Goal: Information Seeking & Learning: Learn about a topic

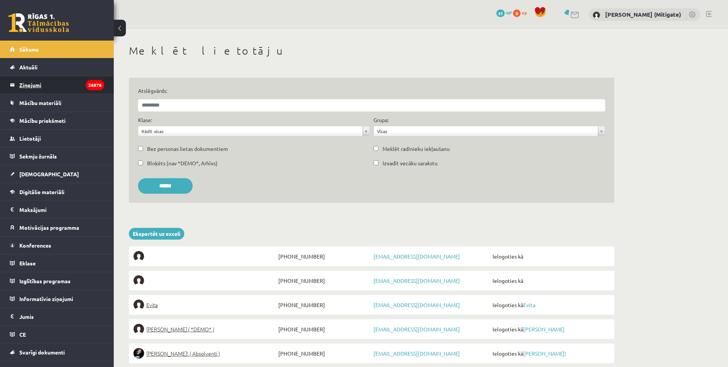
click at [38, 85] on legend "Ziņojumi 26876" at bounding box center [61, 84] width 85 height 17
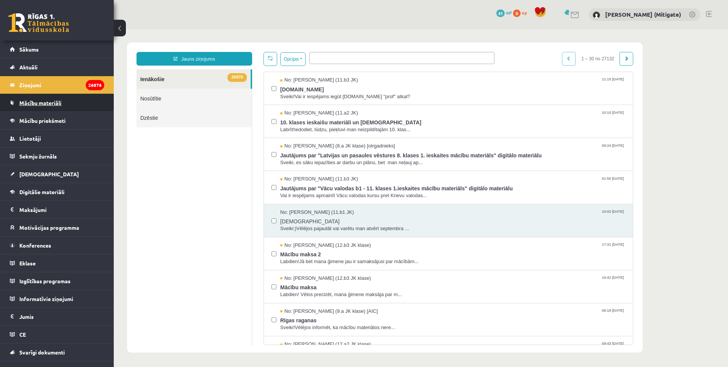
click at [53, 107] on link "Mācību materiāli" at bounding box center [57, 102] width 94 height 17
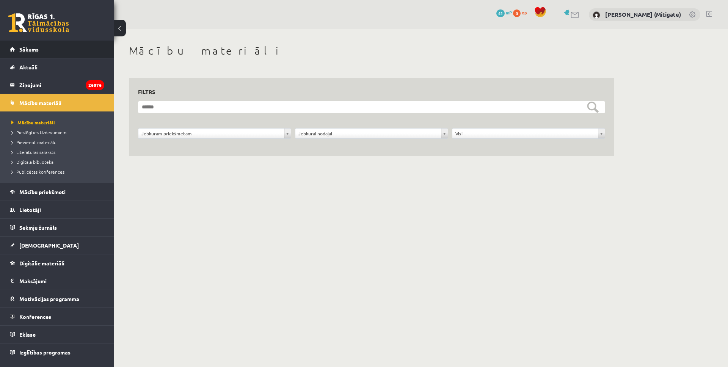
click at [36, 55] on link "Sākums" at bounding box center [57, 49] width 94 height 17
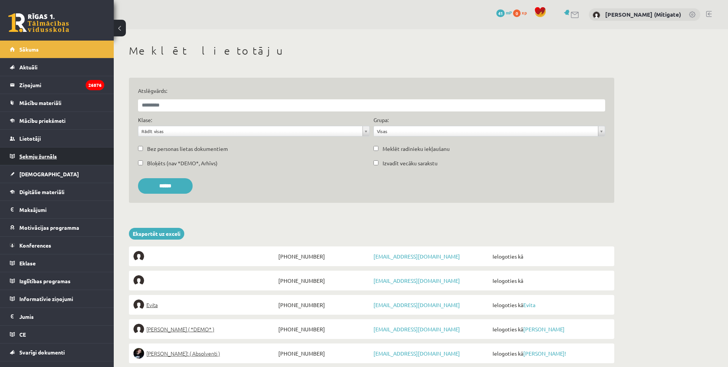
scroll to position [12, 0]
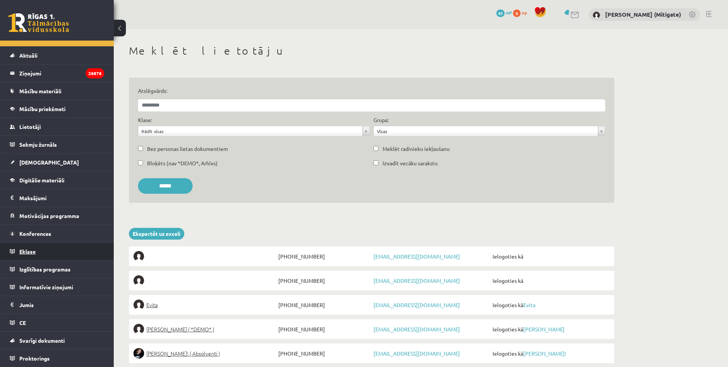
click at [30, 254] on span "Eklase" at bounding box center [27, 251] width 16 height 7
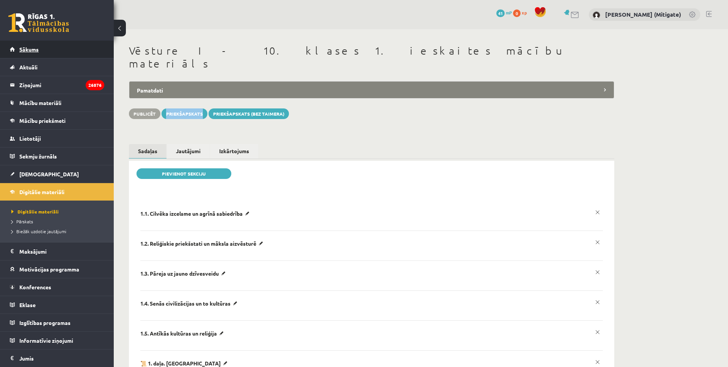
click at [30, 47] on span "Sākums" at bounding box center [28, 49] width 19 height 7
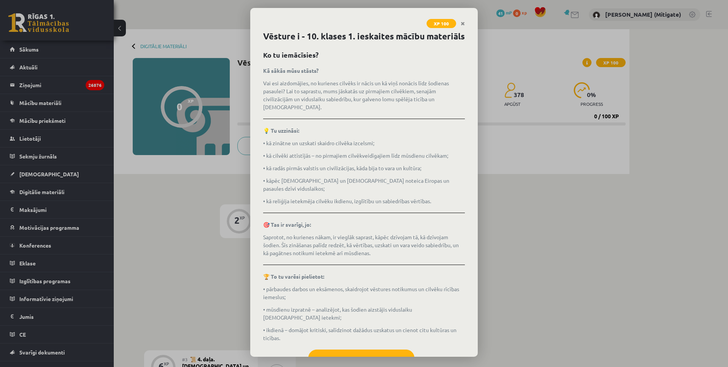
scroll to position [19, 0]
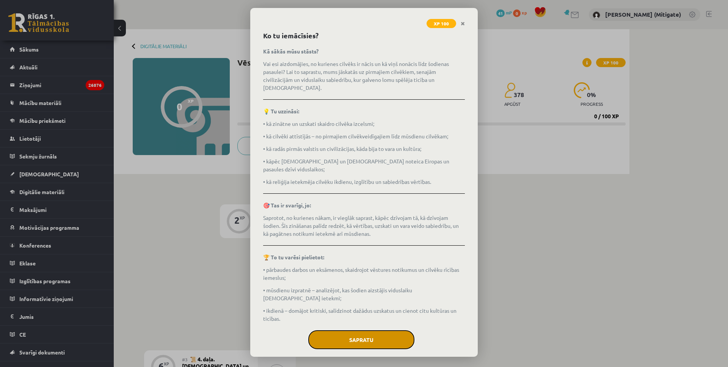
click at [361, 330] on button "Sapratu" at bounding box center [361, 339] width 106 height 19
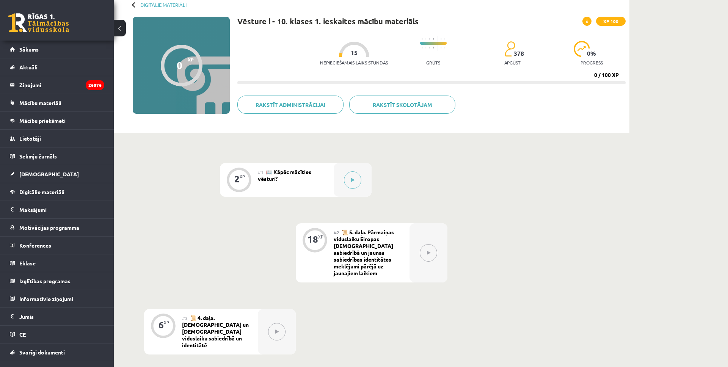
scroll to position [40, 0]
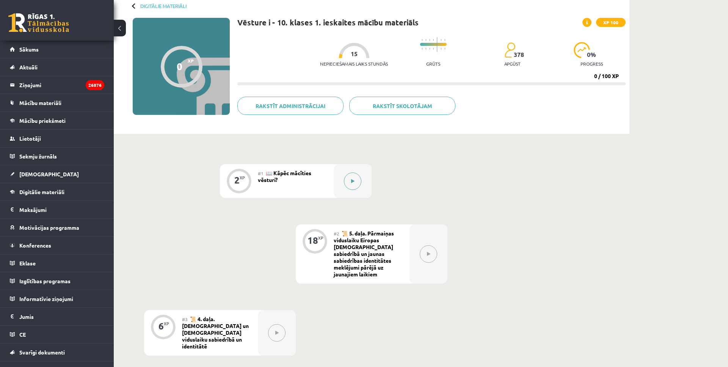
click at [355, 185] on button at bounding box center [352, 181] width 17 height 17
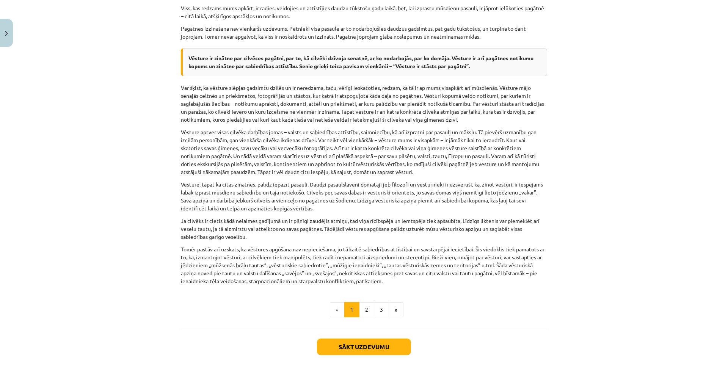
scroll to position [509, 0]
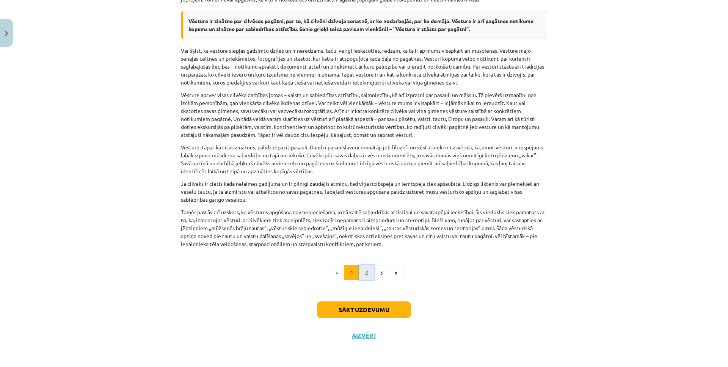
click at [363, 268] on button "2" at bounding box center [366, 272] width 15 height 15
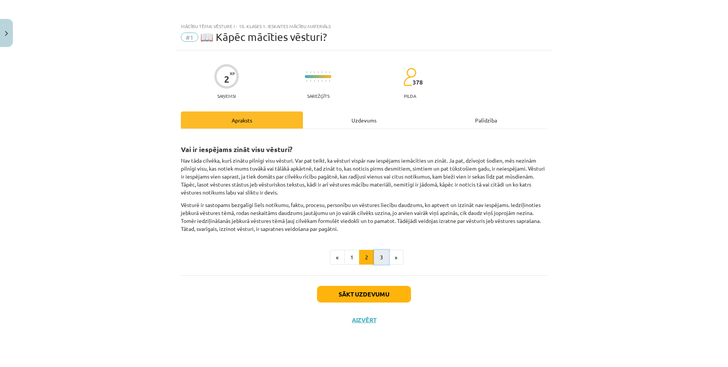
click at [380, 259] on button "3" at bounding box center [381, 257] width 15 height 15
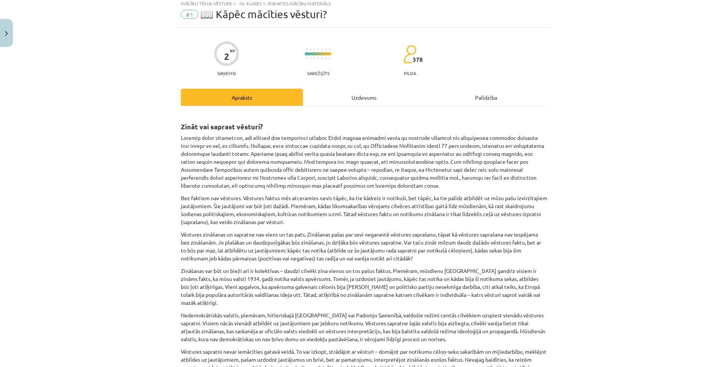
scroll to position [251, 0]
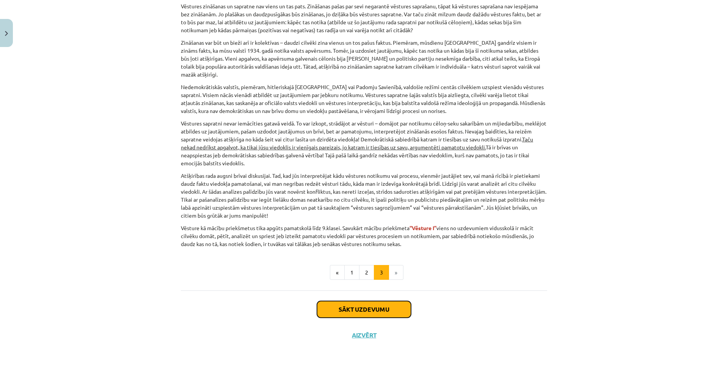
click at [365, 304] on button "Sākt uzdevumu" at bounding box center [364, 309] width 94 height 17
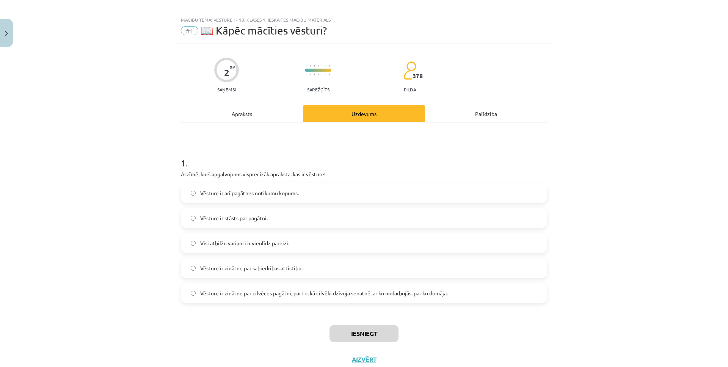
scroll to position [0, 0]
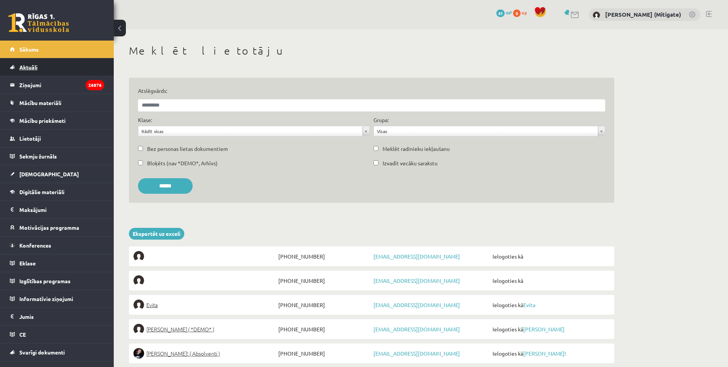
click at [37, 70] on link "Aktuāli" at bounding box center [57, 66] width 94 height 17
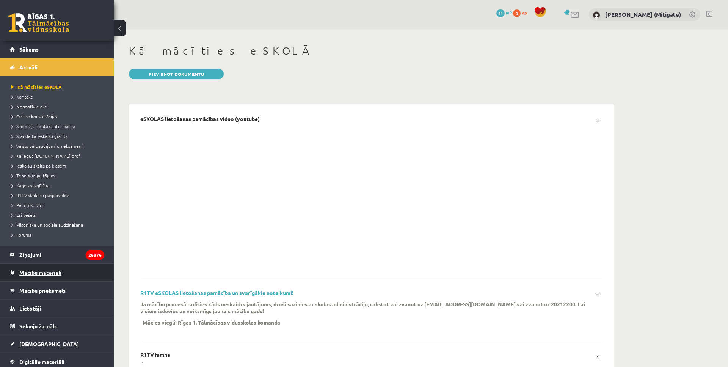
click at [27, 273] on span "Mācību materiāli" at bounding box center [40, 272] width 42 height 7
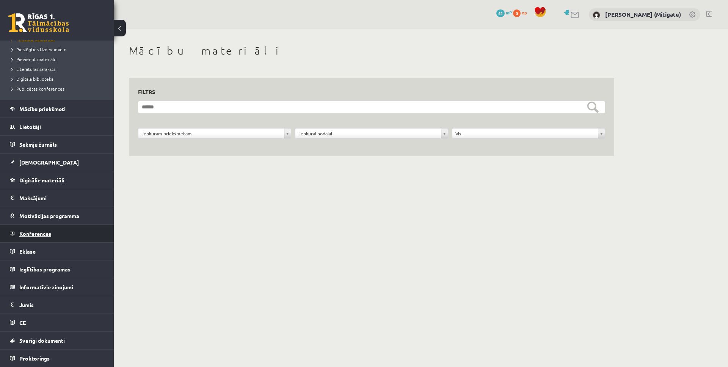
click at [36, 227] on link "Konferences" at bounding box center [57, 233] width 94 height 17
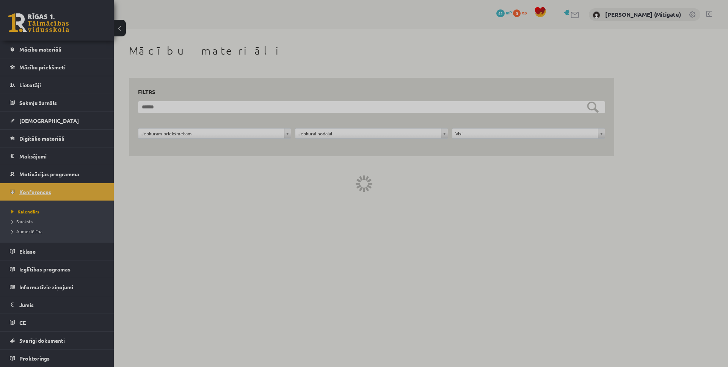
scroll to position [53, 0]
